Goal: Information Seeking & Learning: Learn about a topic

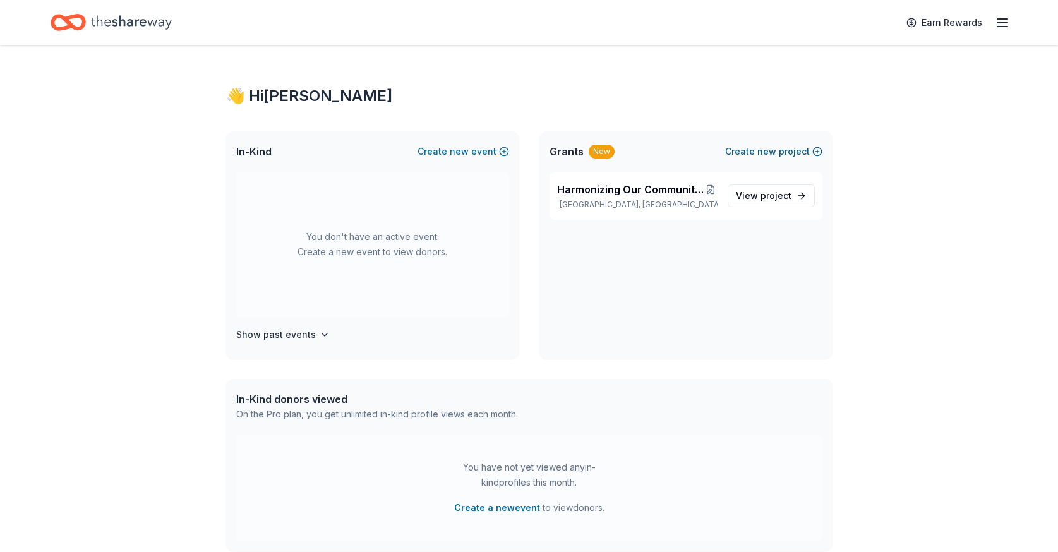
click at [751, 155] on button "Create new project" at bounding box center [773, 151] width 97 height 15
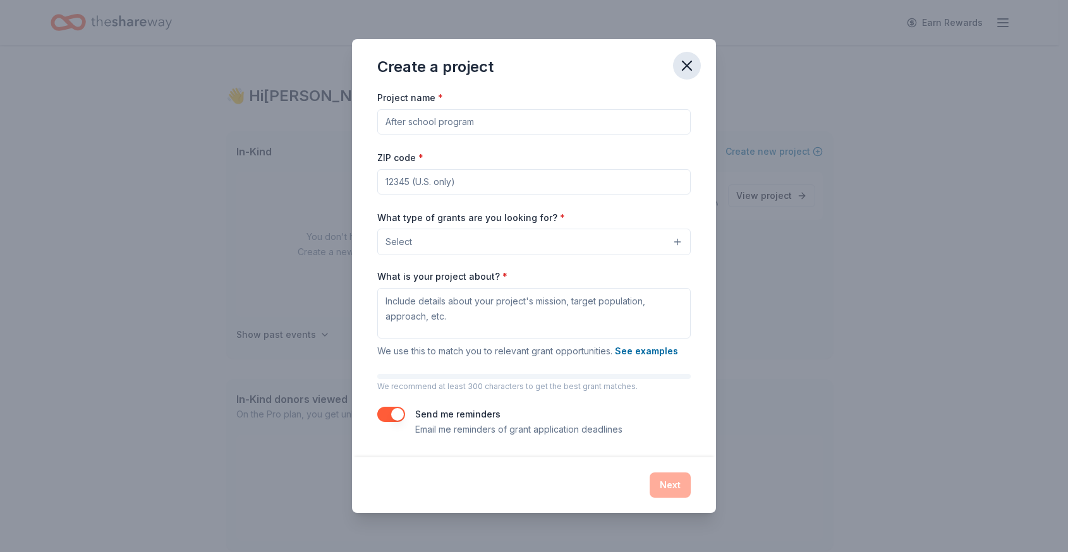
click at [676, 62] on button "button" at bounding box center [687, 66] width 28 height 28
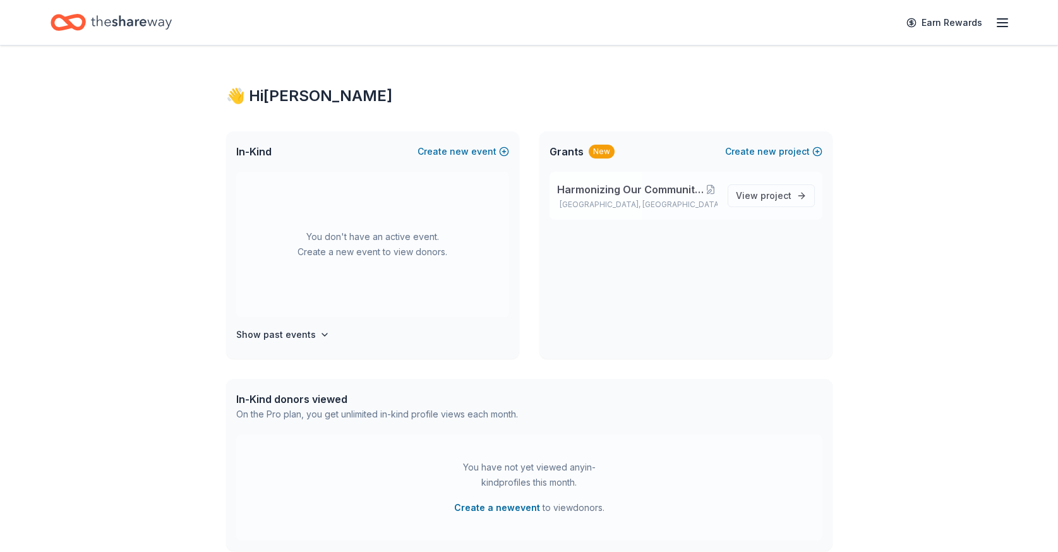
click at [634, 188] on span "Harmonizing Our Community: Sing Out Detroit Initiative" at bounding box center [630, 189] width 147 height 15
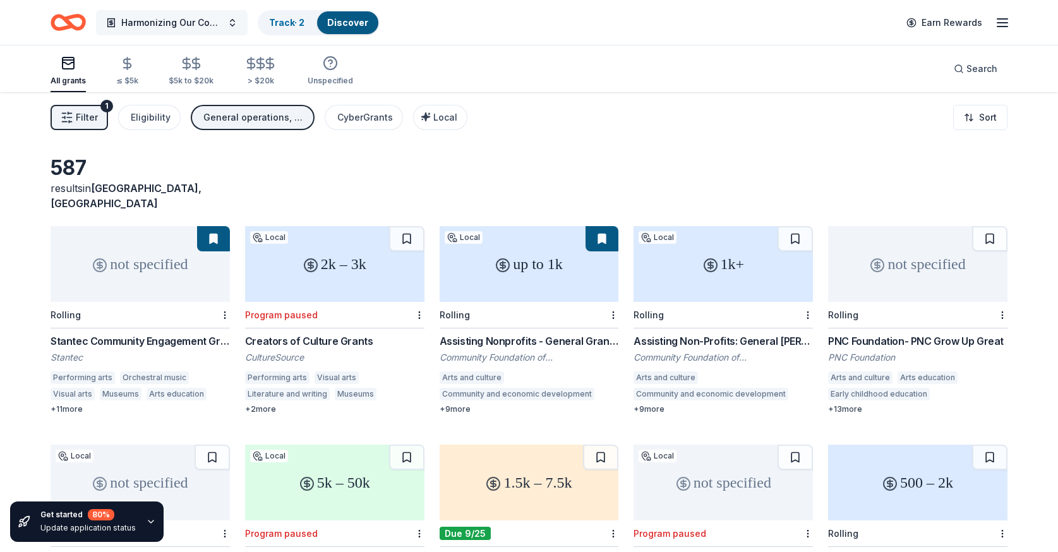
click at [241, 22] on button "Harmonizing Our Community: Sing Out Detroit Initiative" at bounding box center [172, 22] width 152 height 25
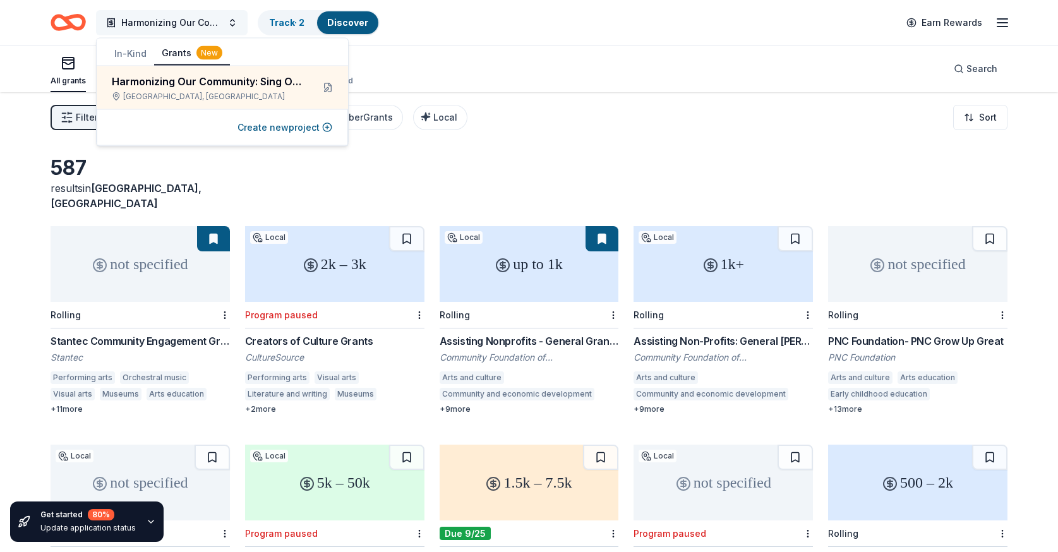
click at [241, 22] on button "Harmonizing Our Community: Sing Out Detroit Initiative" at bounding box center [172, 22] width 152 height 25
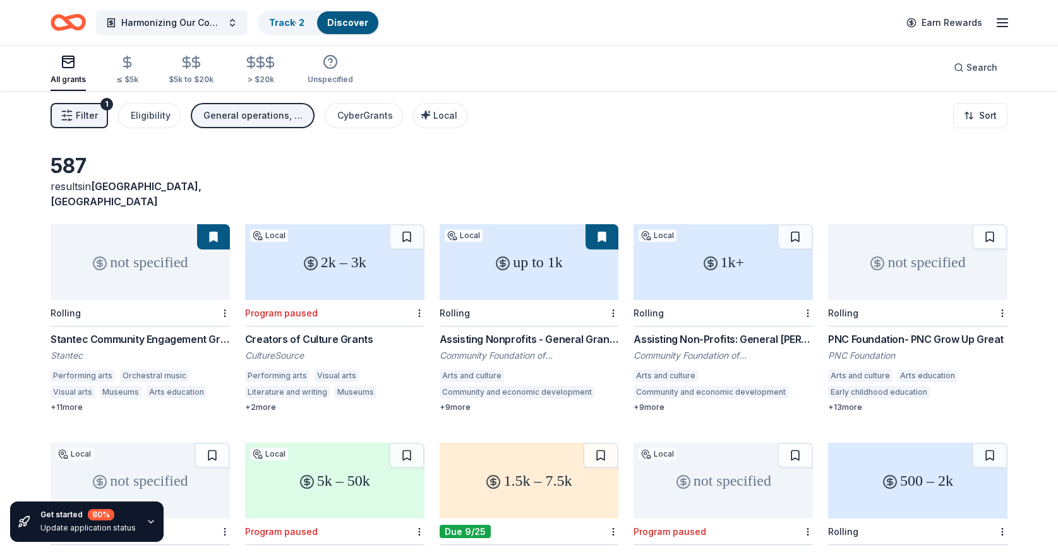
scroll to position [3, 0]
click at [676, 349] on div "Community Foundation of Greater Rochester" at bounding box center [723, 355] width 179 height 13
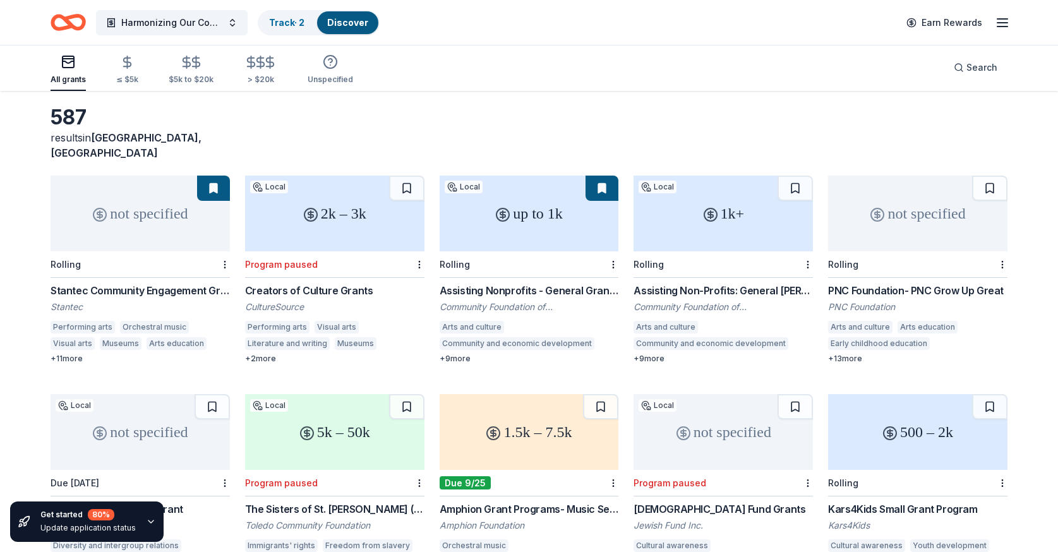
scroll to position [57, 0]
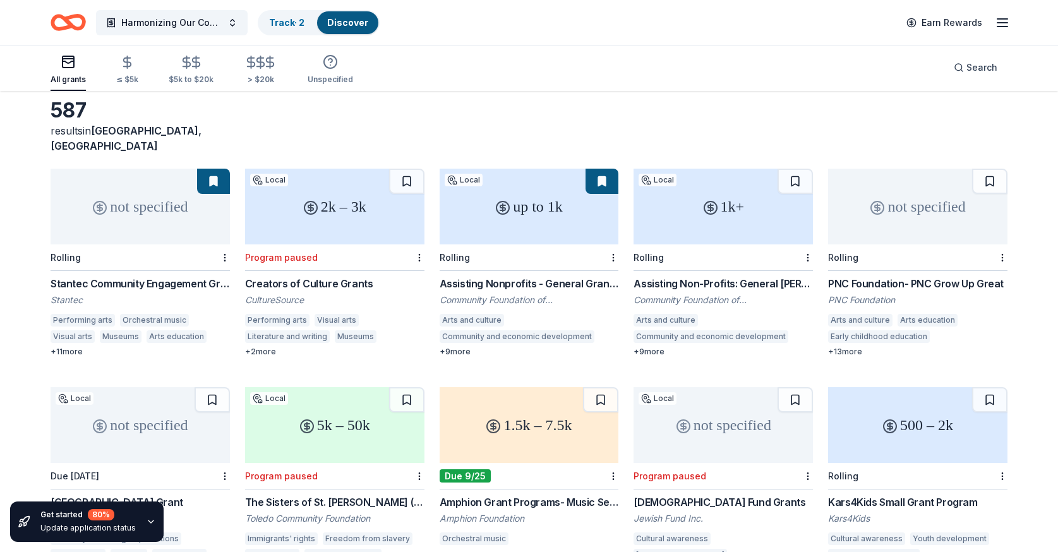
click at [921, 276] on div "PNC Foundation- PNC Grow Up Great" at bounding box center [917, 283] width 179 height 15
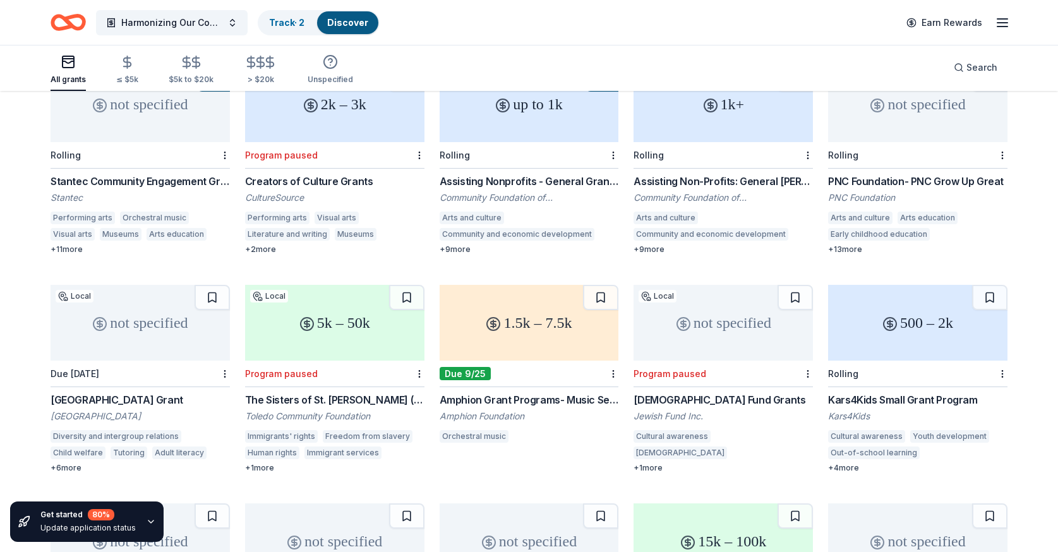
scroll to position [162, 0]
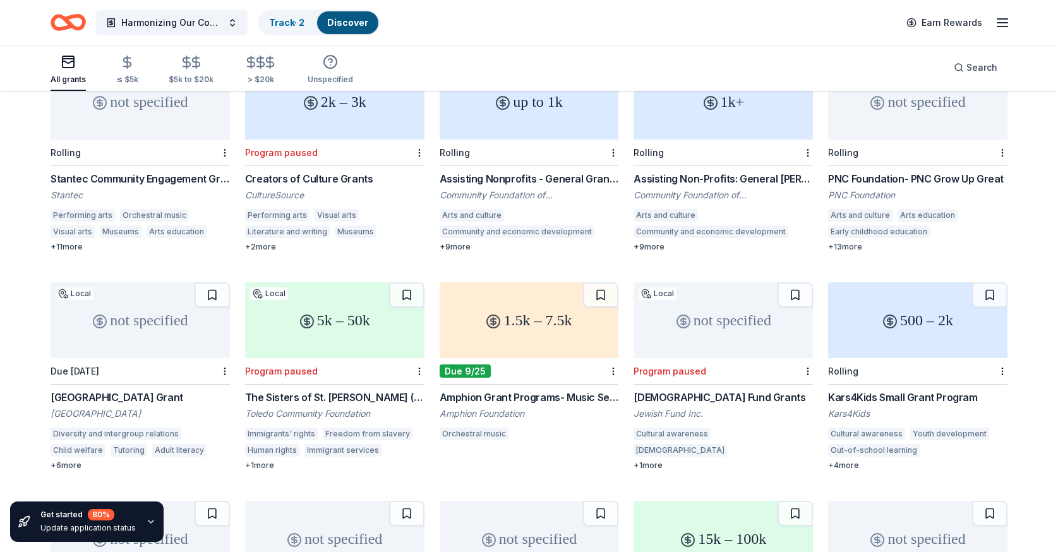
click at [531, 390] on div "Amphion Grant Programs- Music Service Organizations, Presenters, and Festivals …" at bounding box center [529, 397] width 179 height 15
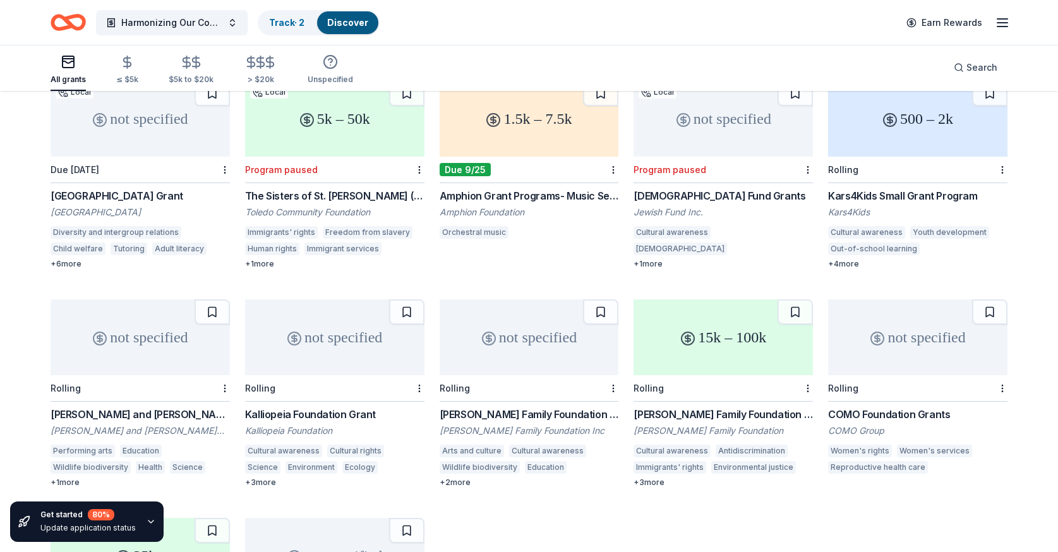
scroll to position [364, 0]
click at [171, 407] on div "[PERSON_NAME] and [PERSON_NAME] Foundation Grant" at bounding box center [140, 414] width 179 height 15
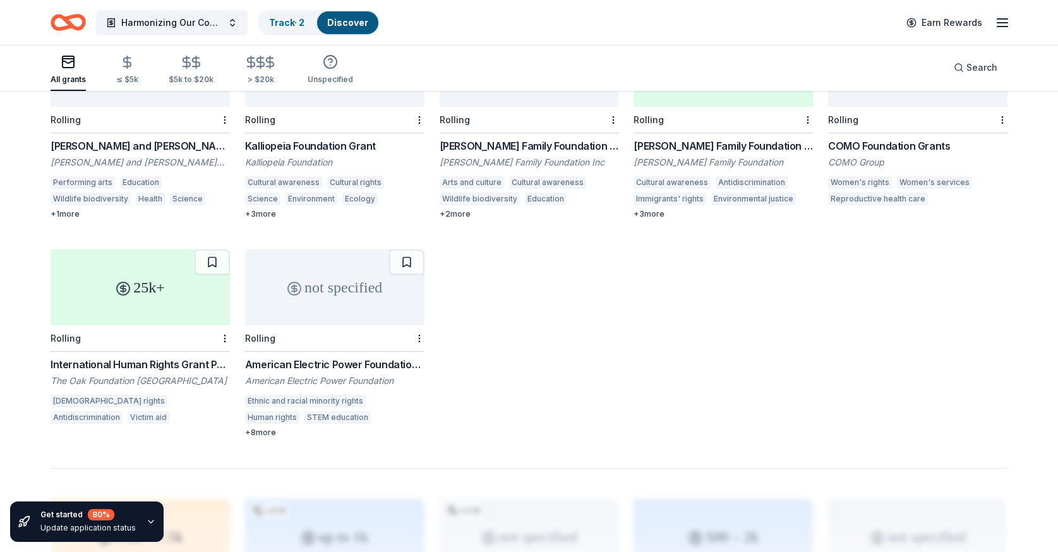
scroll to position [634, 0]
click at [167, 356] on div "International Human Rights Grant Programme" at bounding box center [140, 363] width 179 height 15
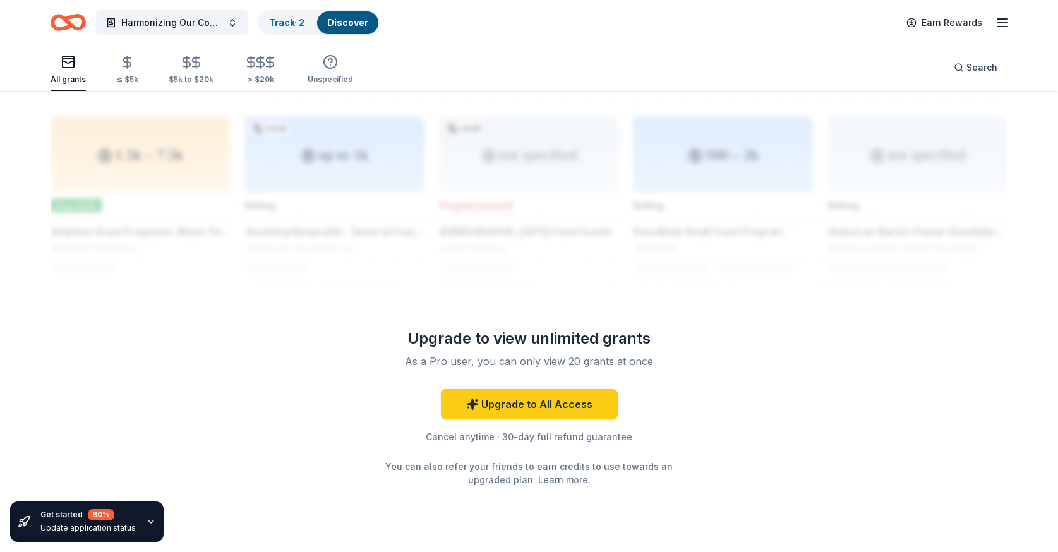
scroll to position [1041, 0]
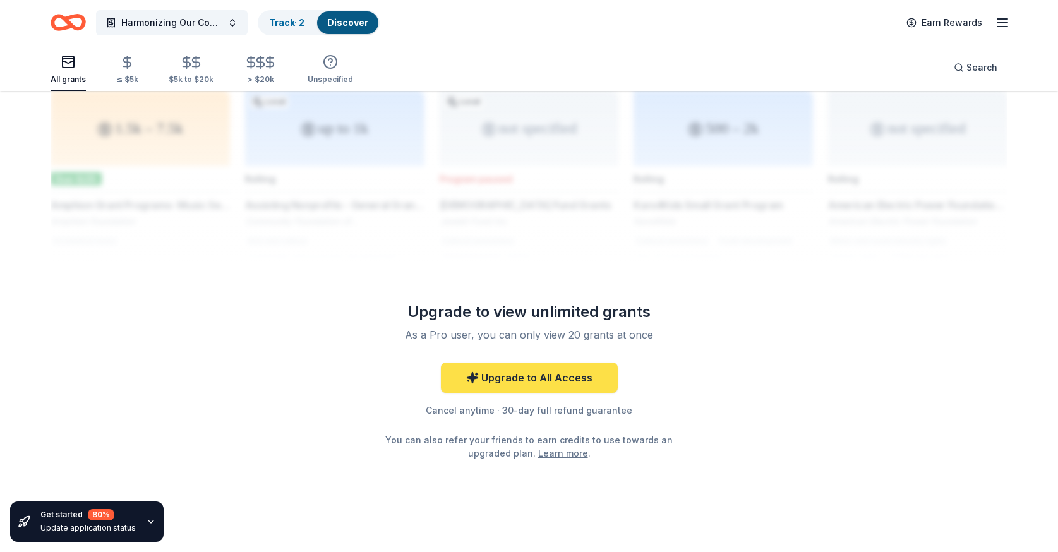
click at [509, 375] on link "Upgrade to All Access" at bounding box center [529, 378] width 177 height 30
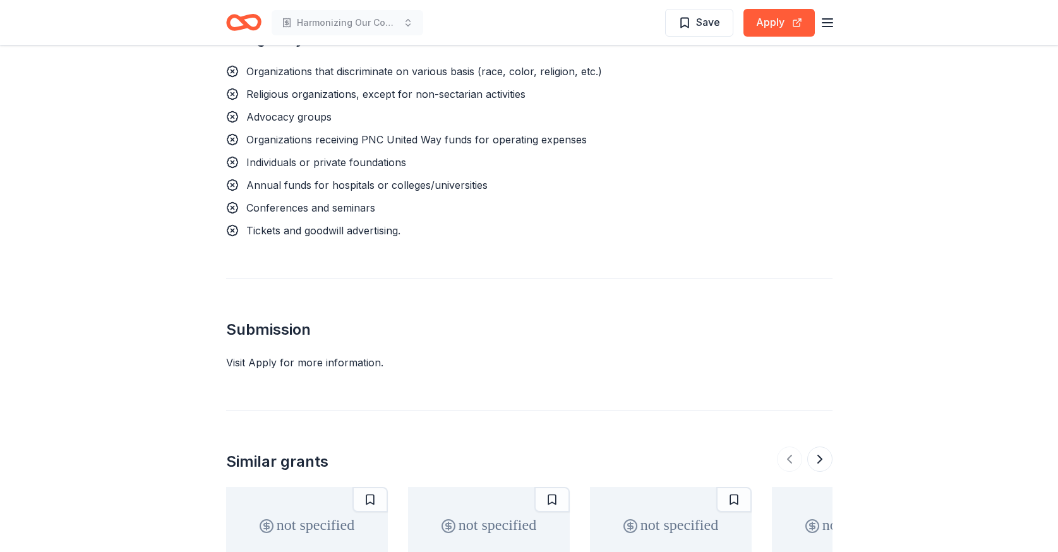
scroll to position [1860, 0]
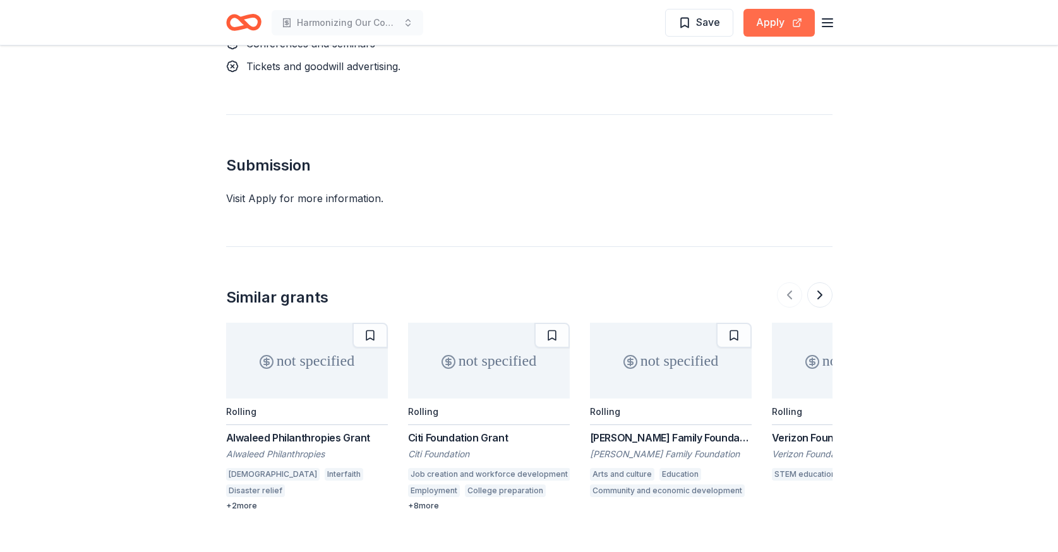
click at [763, 32] on button "Apply" at bounding box center [779, 23] width 71 height 28
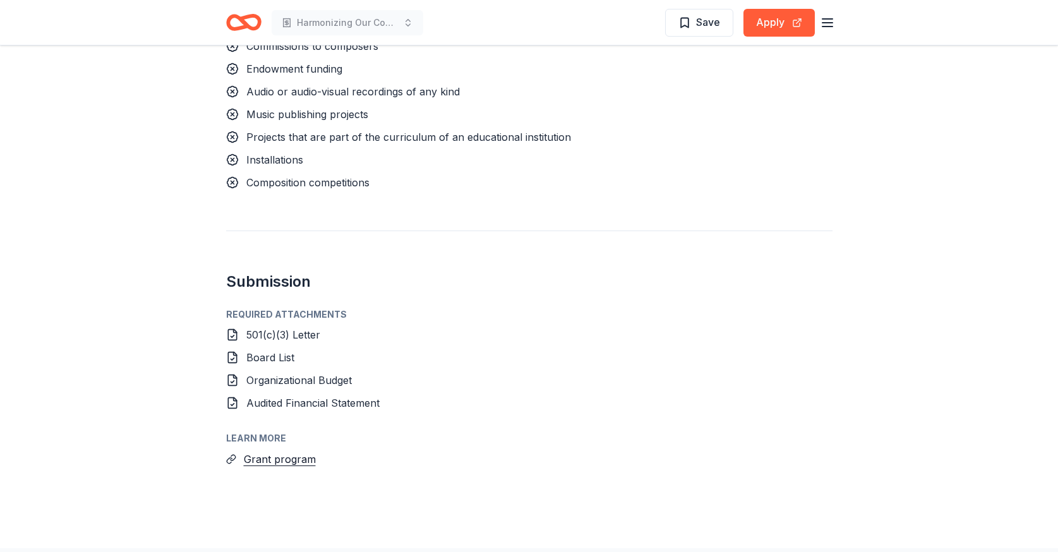
scroll to position [1441, 0]
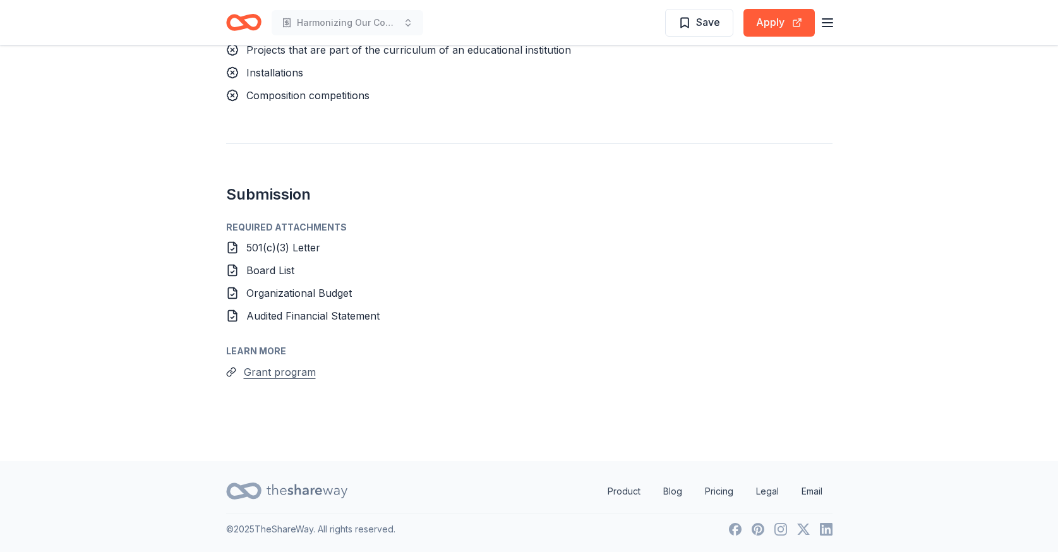
click at [289, 374] on button "Grant program" at bounding box center [280, 372] width 72 height 16
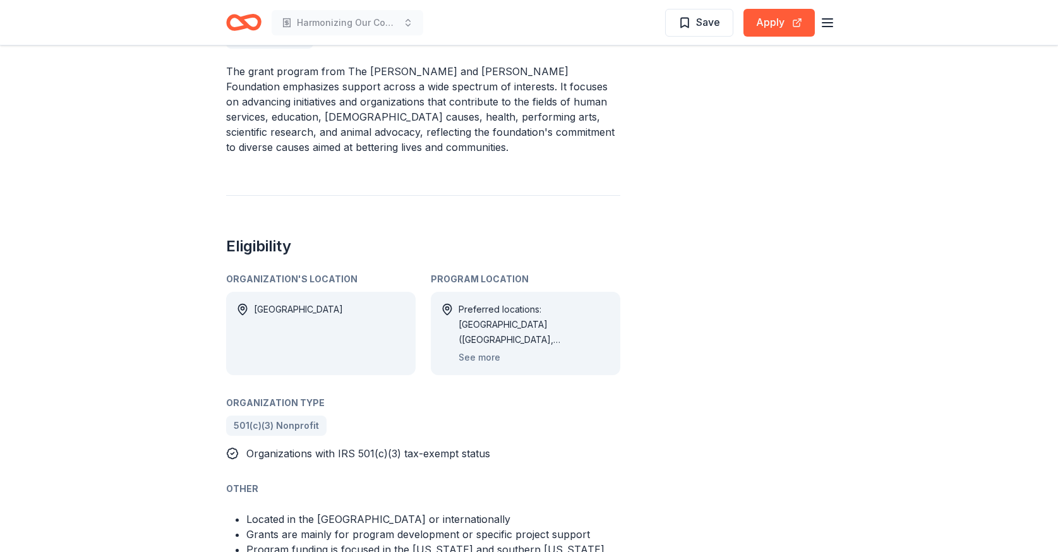
scroll to position [492, 0]
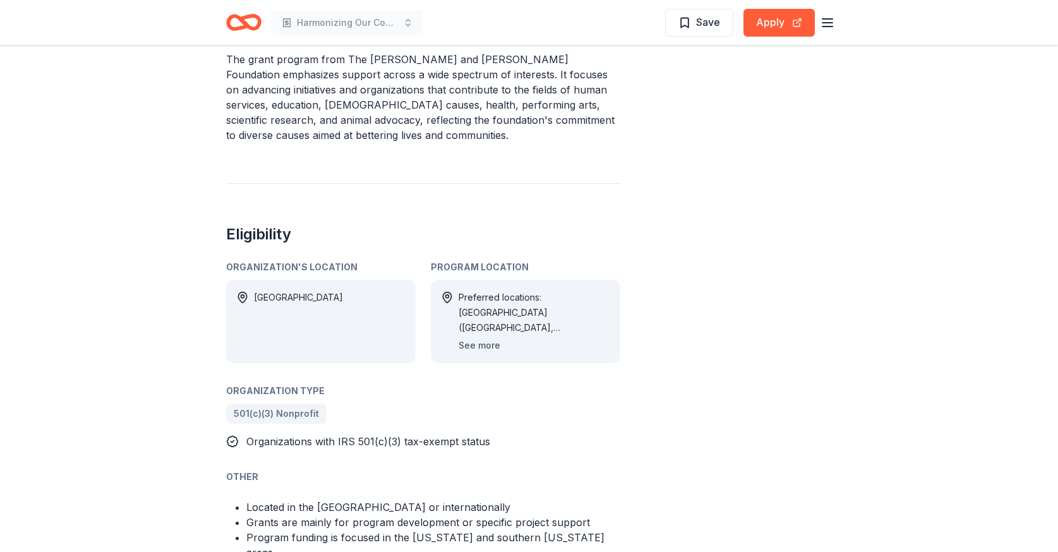
click at [478, 347] on button "See more" at bounding box center [480, 345] width 42 height 15
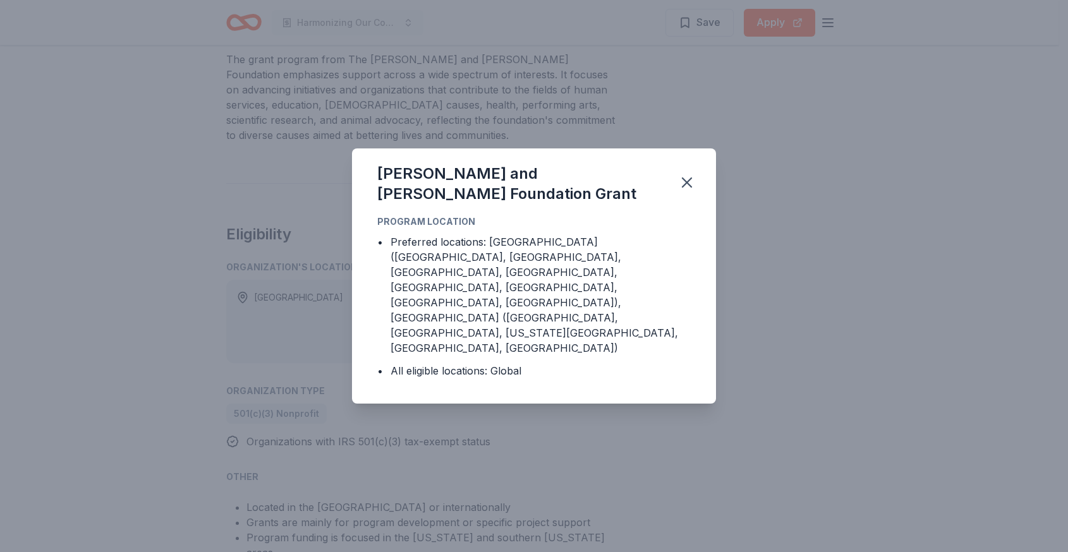
click at [449, 390] on div "[PERSON_NAME] and [PERSON_NAME] Foundation Grant Program Location • Preferred l…" at bounding box center [534, 276] width 1068 height 552
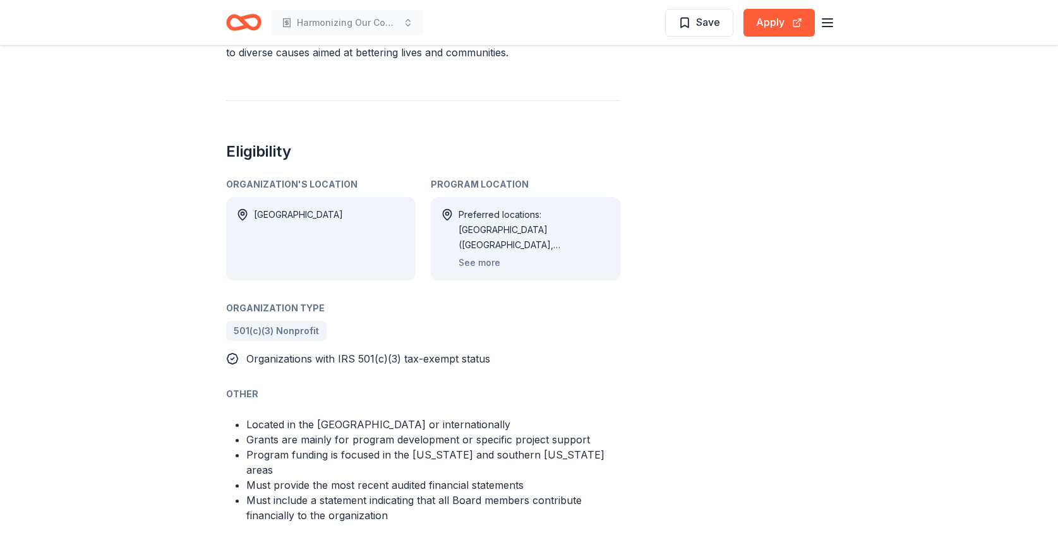
scroll to position [578, 0]
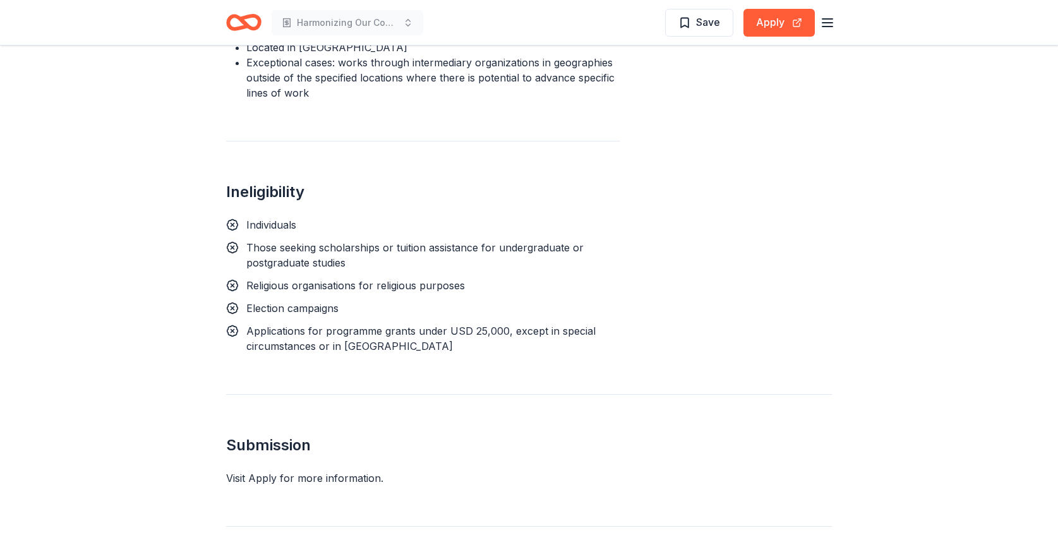
scroll to position [1543, 0]
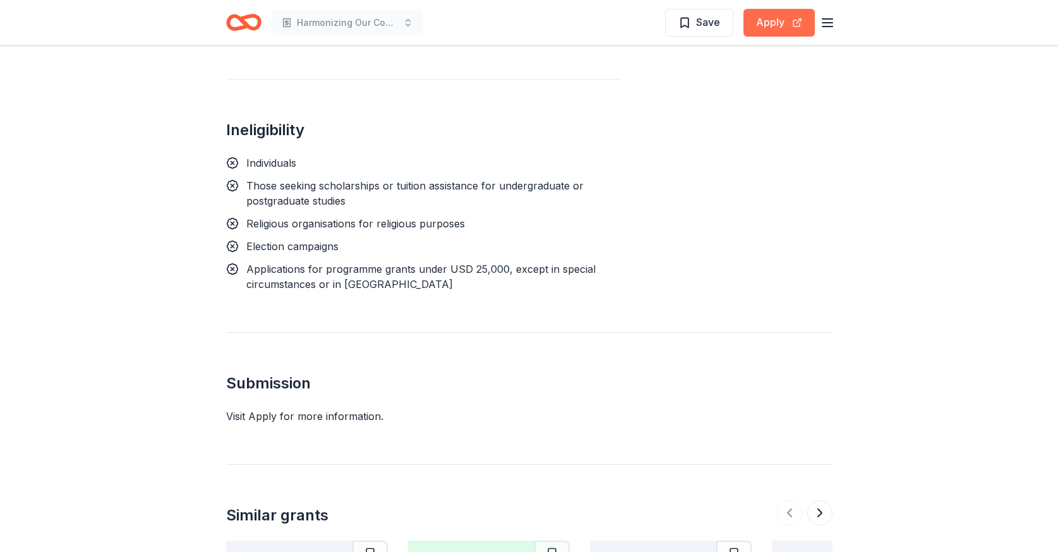
click at [761, 27] on button "Apply" at bounding box center [779, 23] width 71 height 28
